Goal: Task Accomplishment & Management: Manage account settings

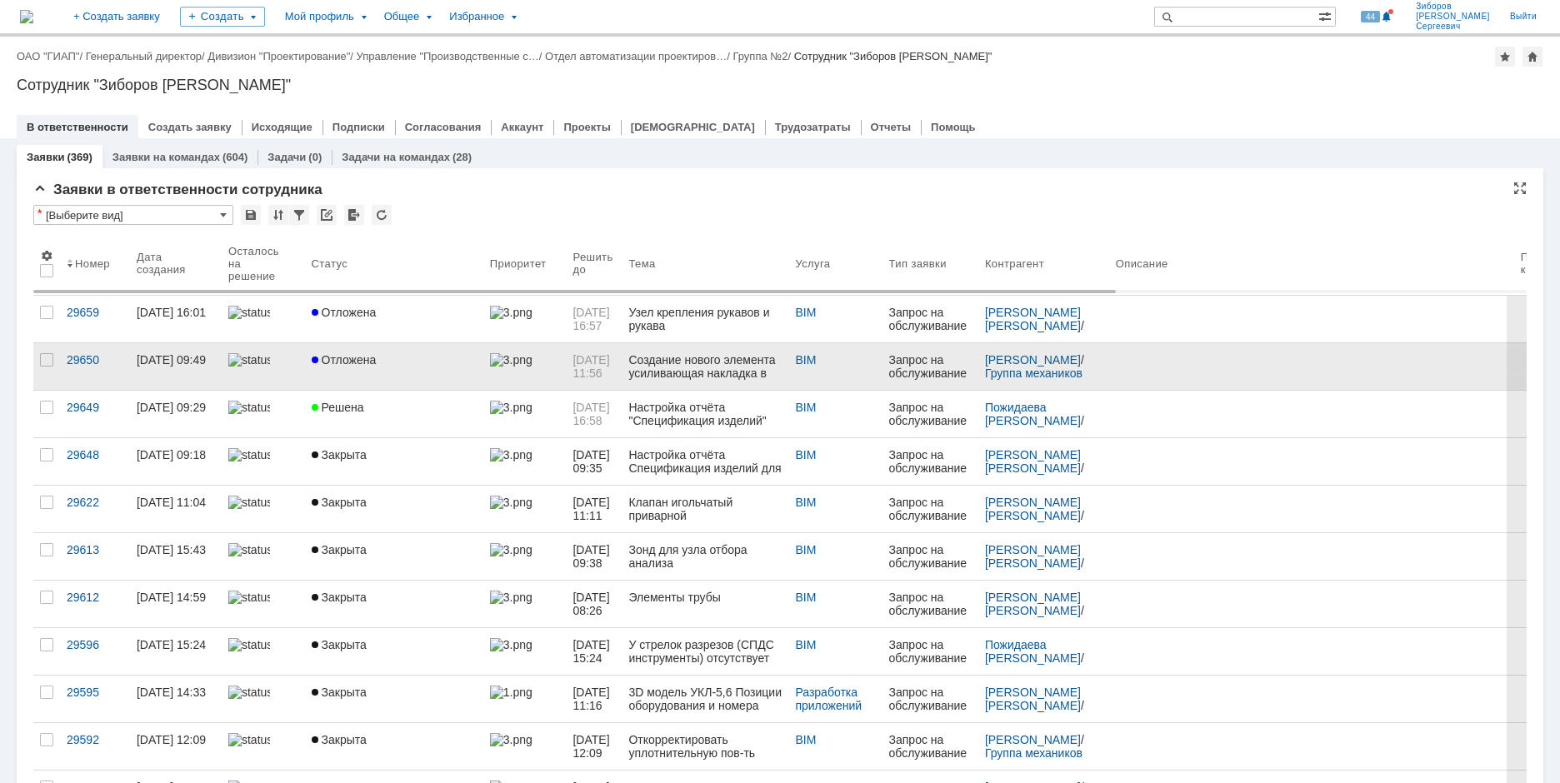
click at [407, 356] on div "Отложена" at bounding box center [394, 359] width 165 height 13
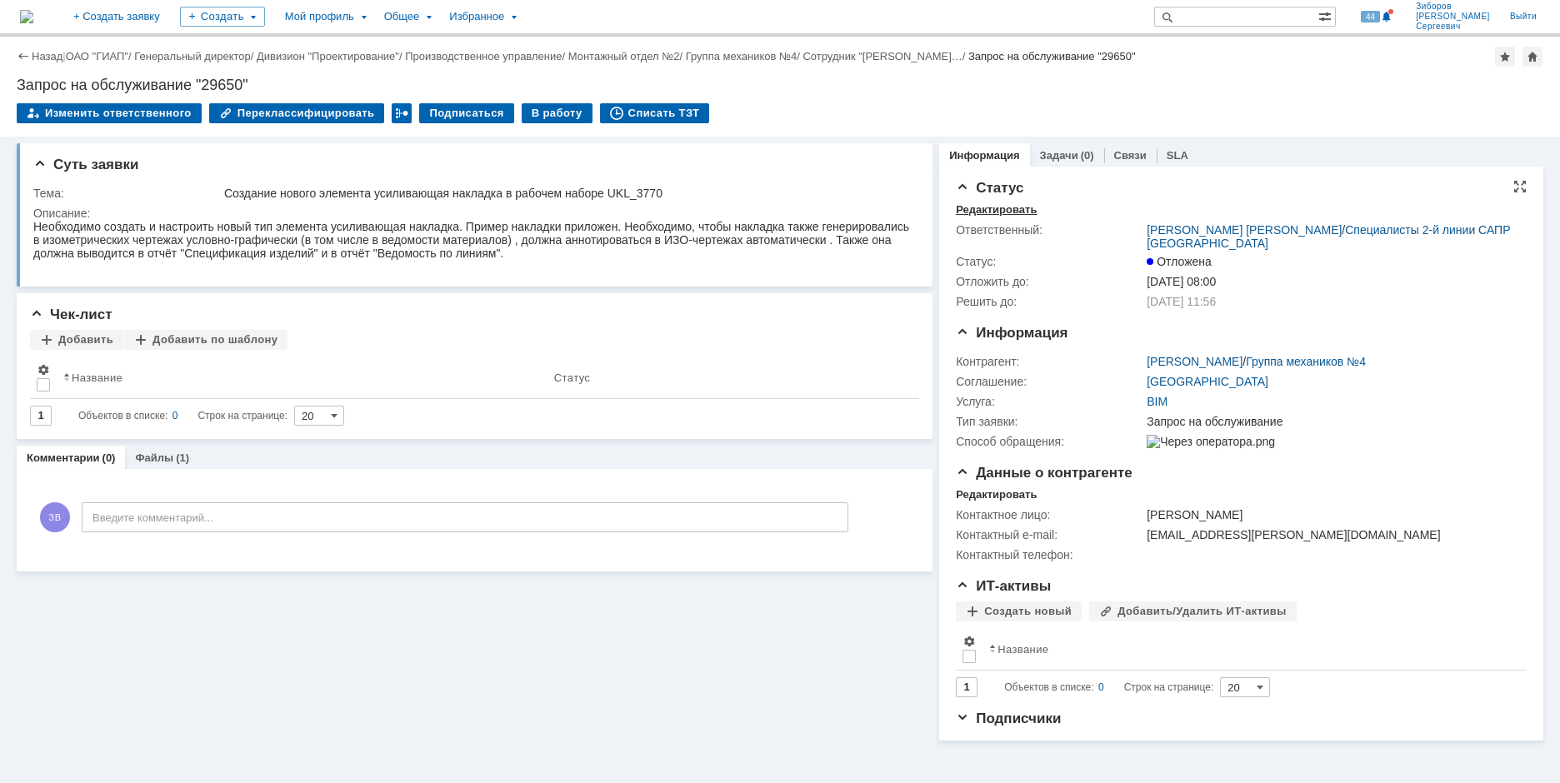
click at [1004, 207] on div "Редактировать" at bounding box center [996, 209] width 81 height 13
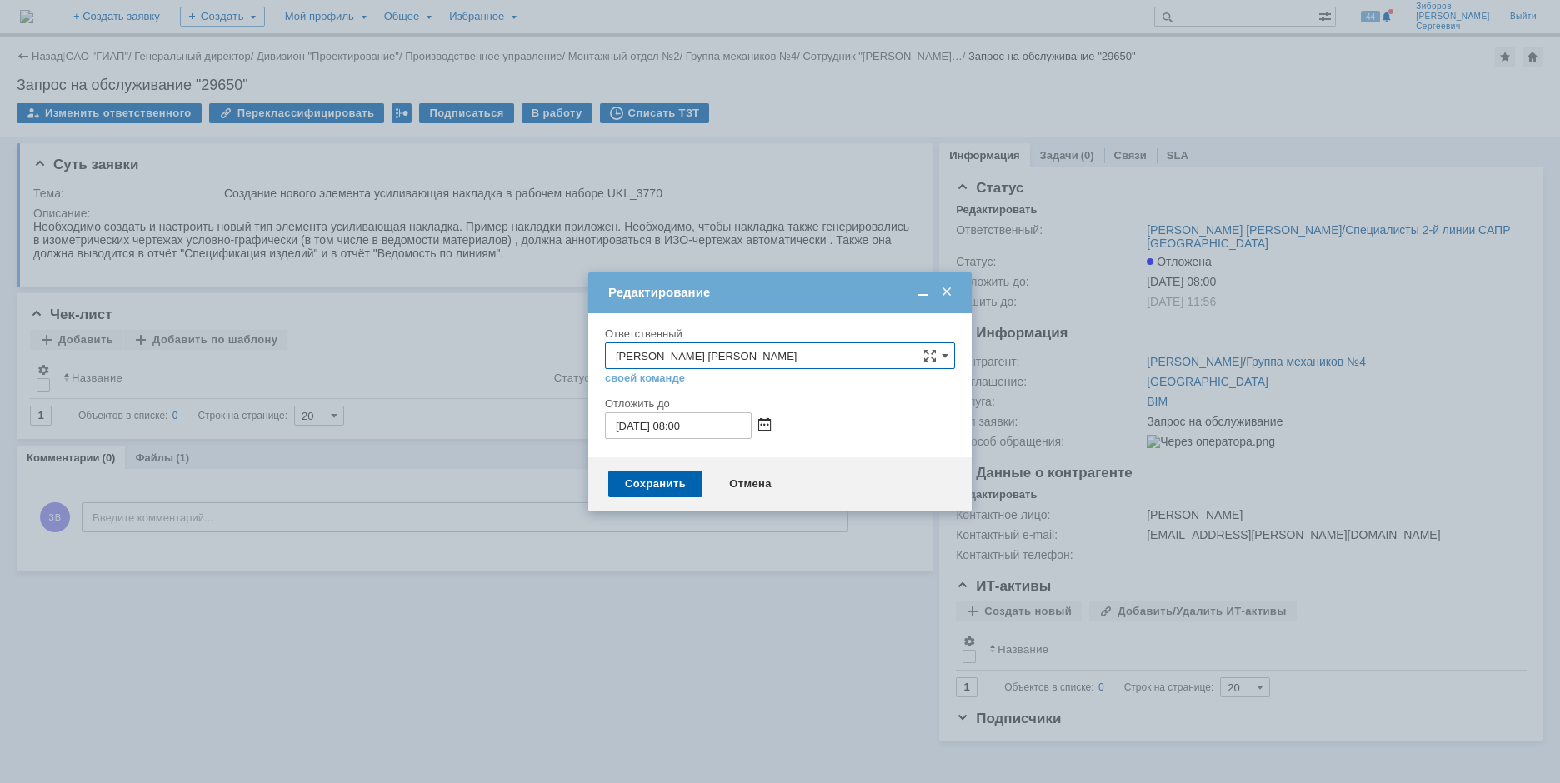
click at [764, 422] on span at bounding box center [764, 425] width 12 height 13
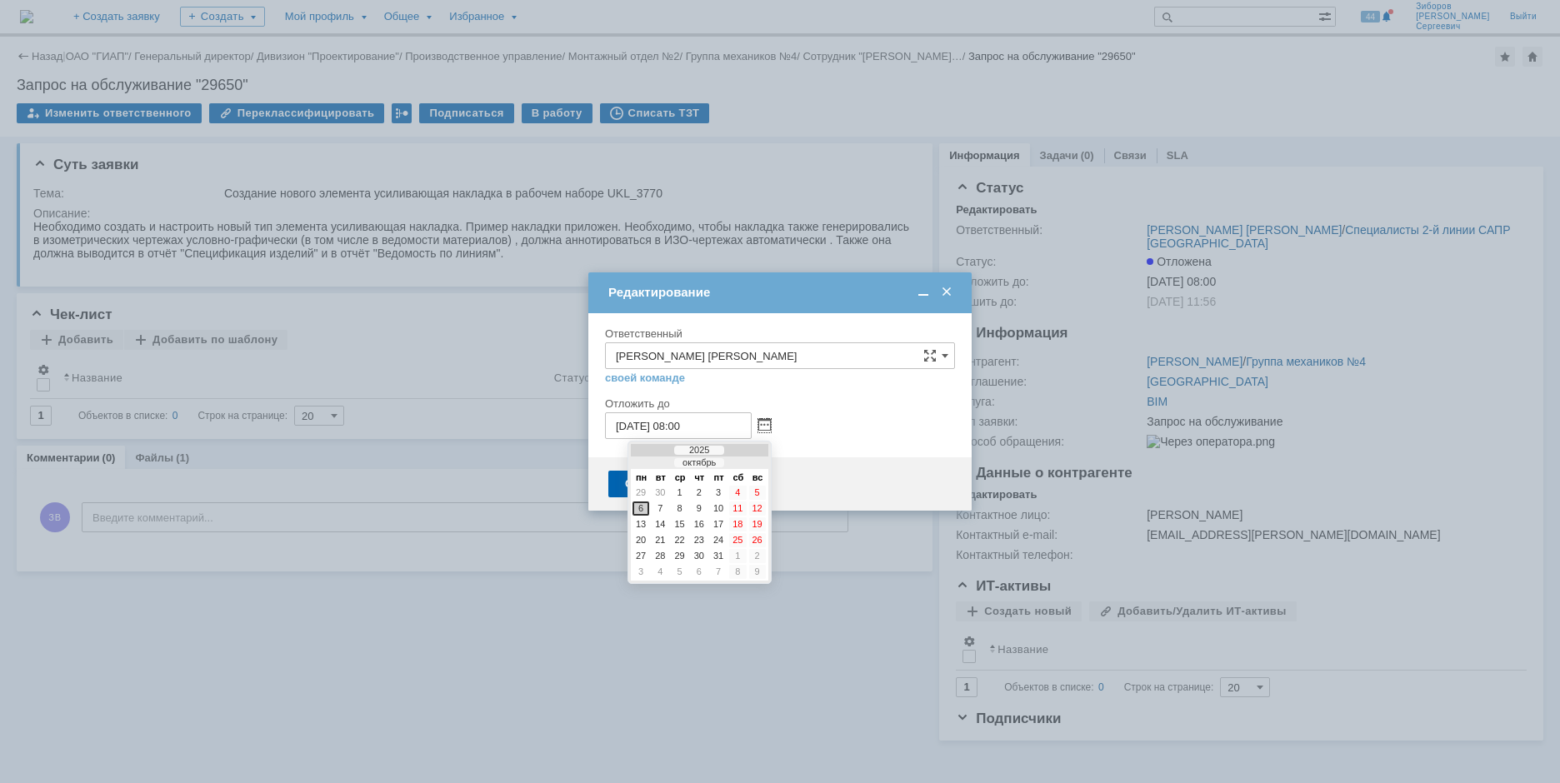
click at [699, 416] on input "[DATE] 08:00" at bounding box center [678, 425] width 147 height 27
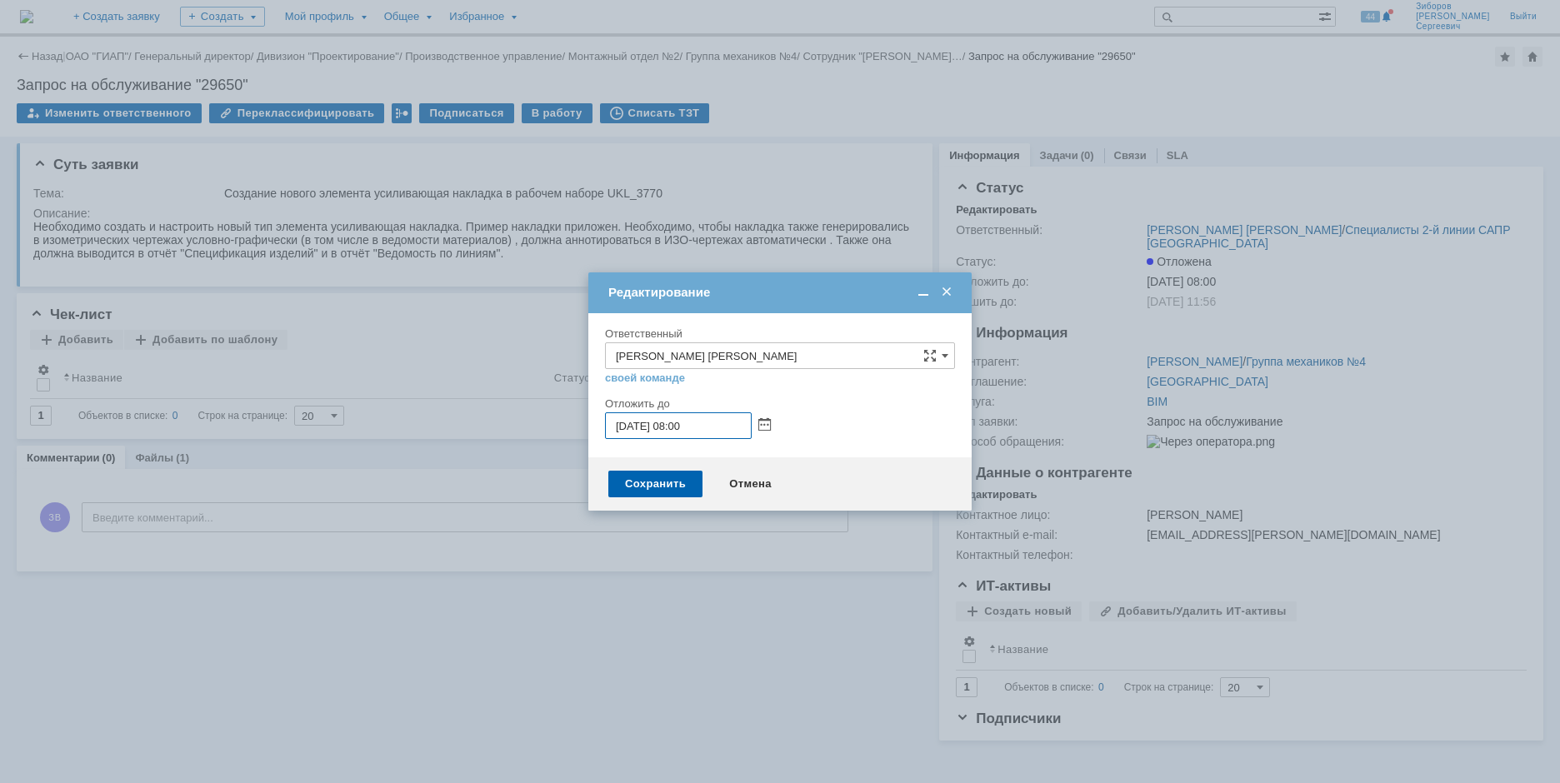
click at [685, 423] on input "[DATE] 08:00" at bounding box center [678, 425] width 147 height 27
type input "[DATE] 10:00"
click at [668, 482] on div "Сохранить" at bounding box center [655, 484] width 94 height 27
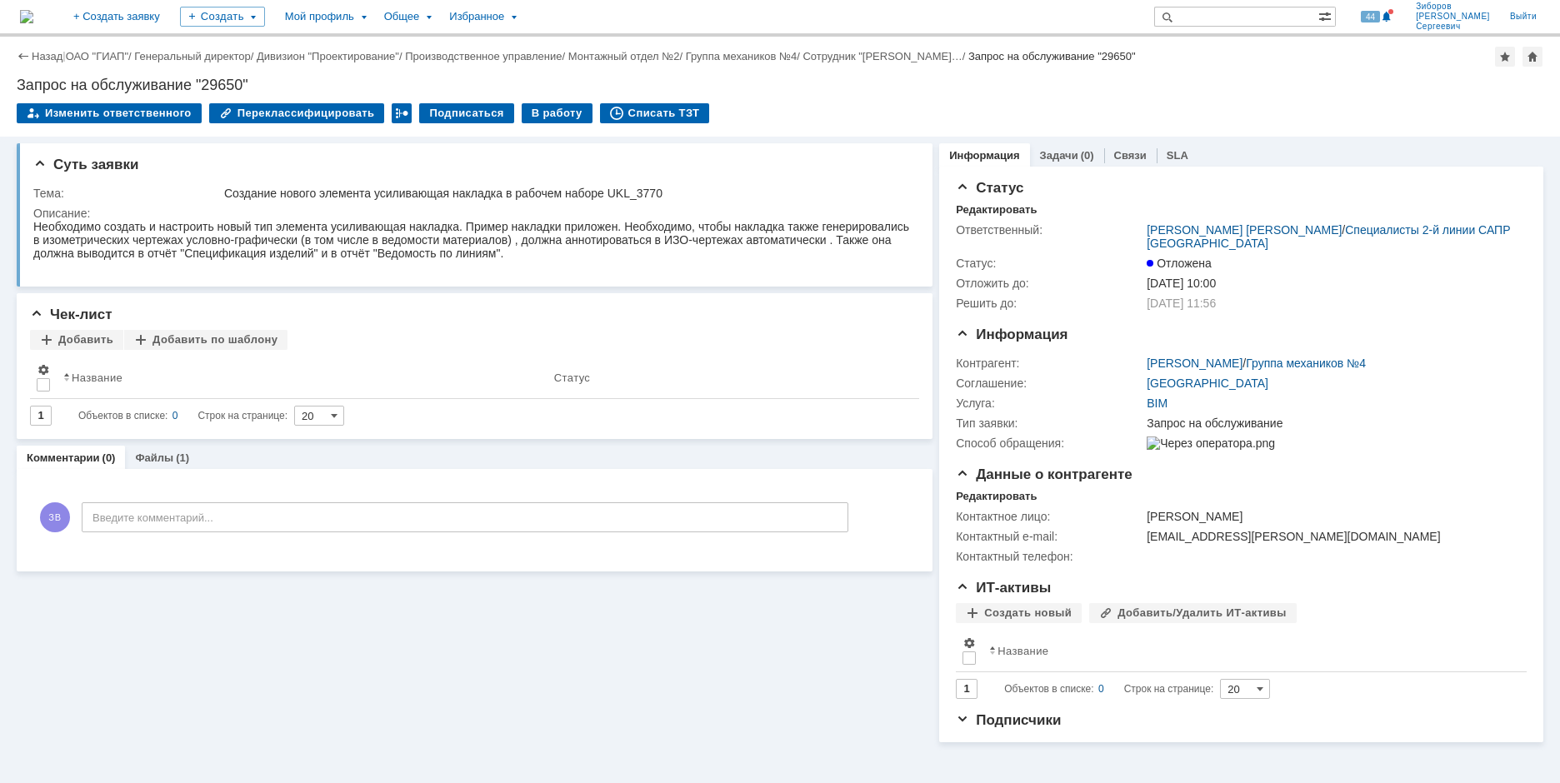
click at [33, 10] on img at bounding box center [26, 16] width 13 height 13
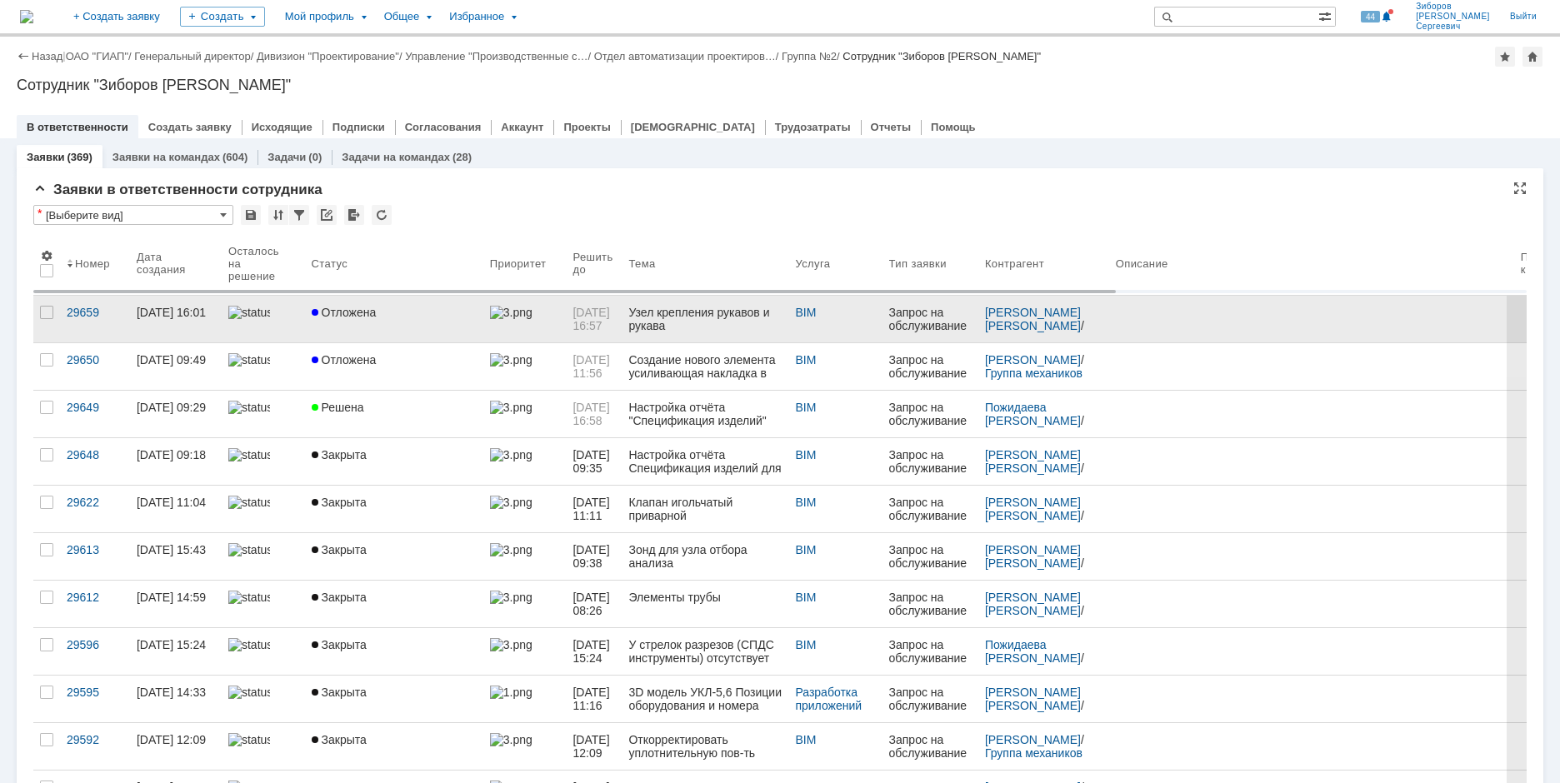
click at [368, 311] on span "Отложена" at bounding box center [344, 312] width 65 height 13
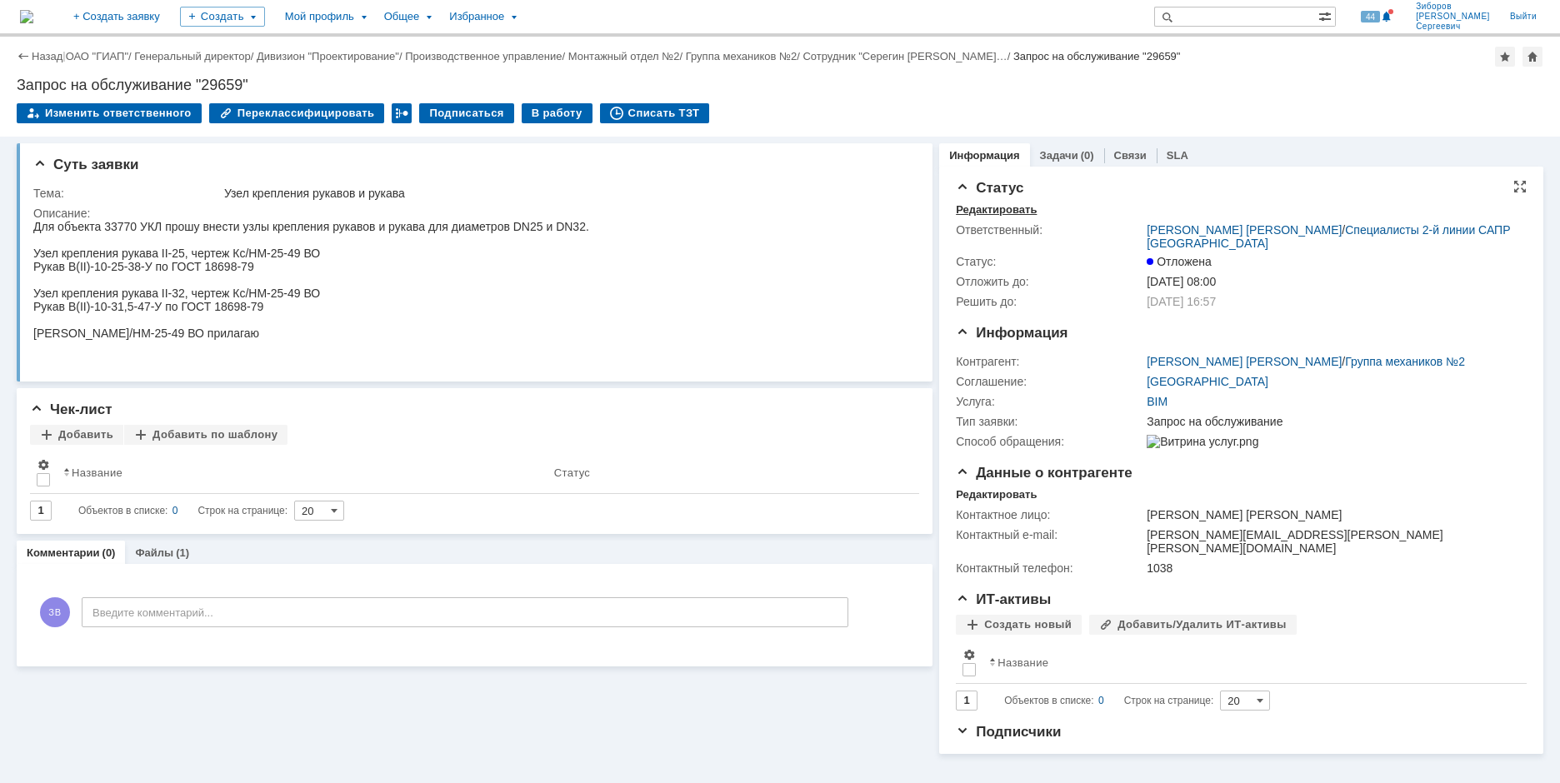
click at [999, 210] on div "Редактировать" at bounding box center [996, 209] width 81 height 13
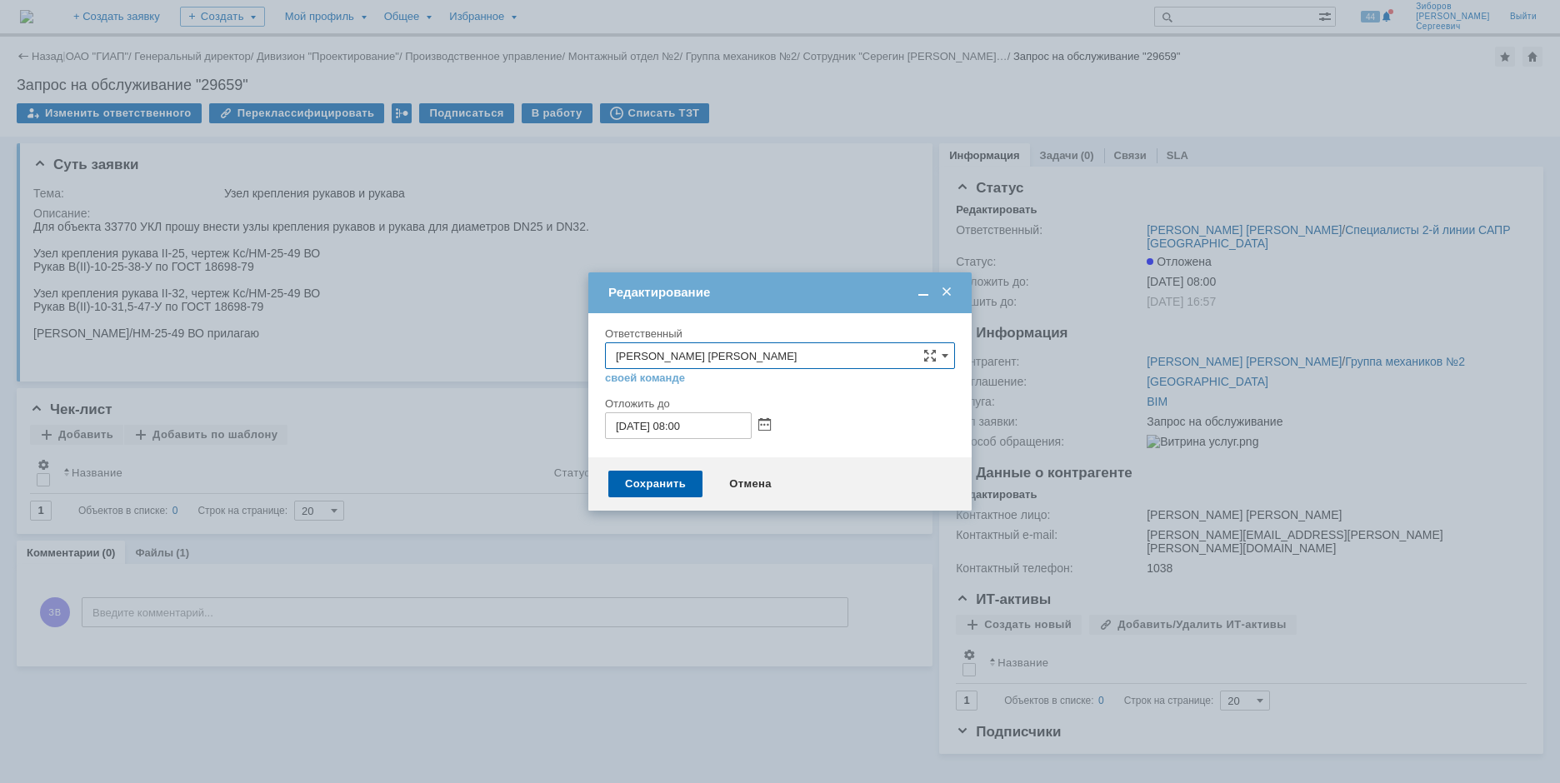
click at [685, 426] on input "[DATE] 08:00" at bounding box center [678, 425] width 147 height 27
type input "[DATE] 10:00"
click at [641, 467] on div "Сохранить Отмена" at bounding box center [779, 483] width 383 height 53
click at [660, 481] on div "Сохранить" at bounding box center [655, 484] width 94 height 27
